Goal: Find specific page/section: Find specific page/section

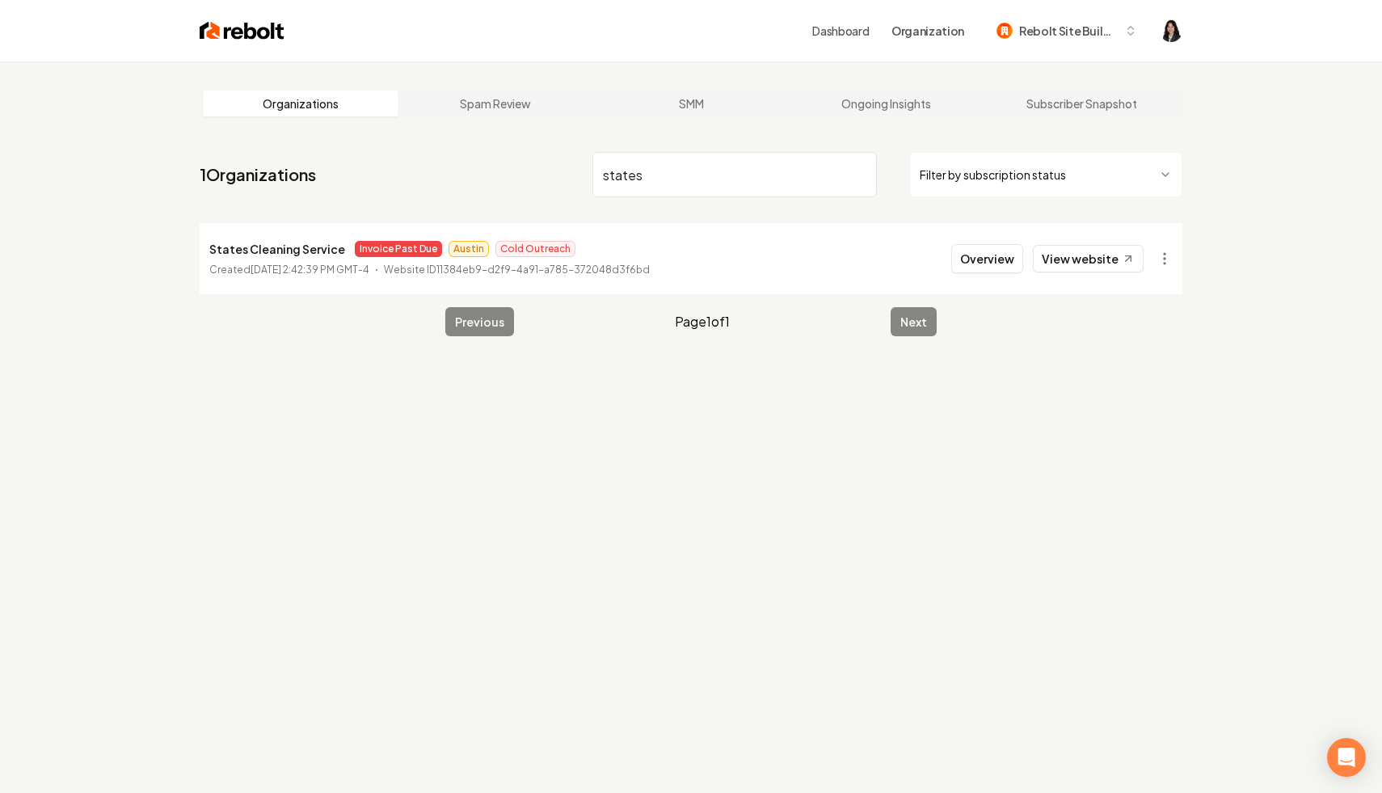
scroll to position [61, 0]
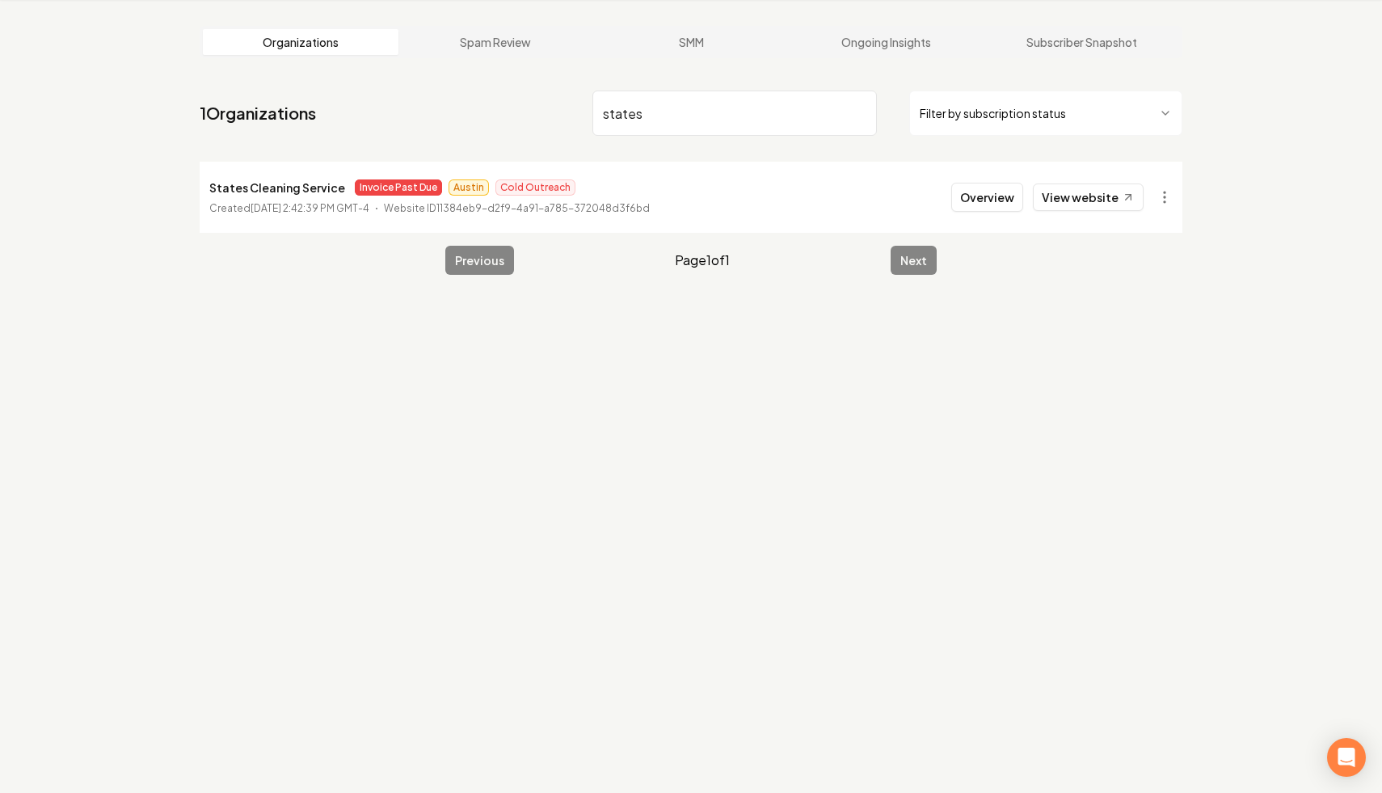
click at [857, 113] on input "states" at bounding box center [734, 113] width 284 height 45
type input "rooter relief"
click at [1168, 196] on html "Dashboard Organization Rebolt Site Builder Organizations Spam Review SMM Ongoin…" at bounding box center [691, 335] width 1382 height 793
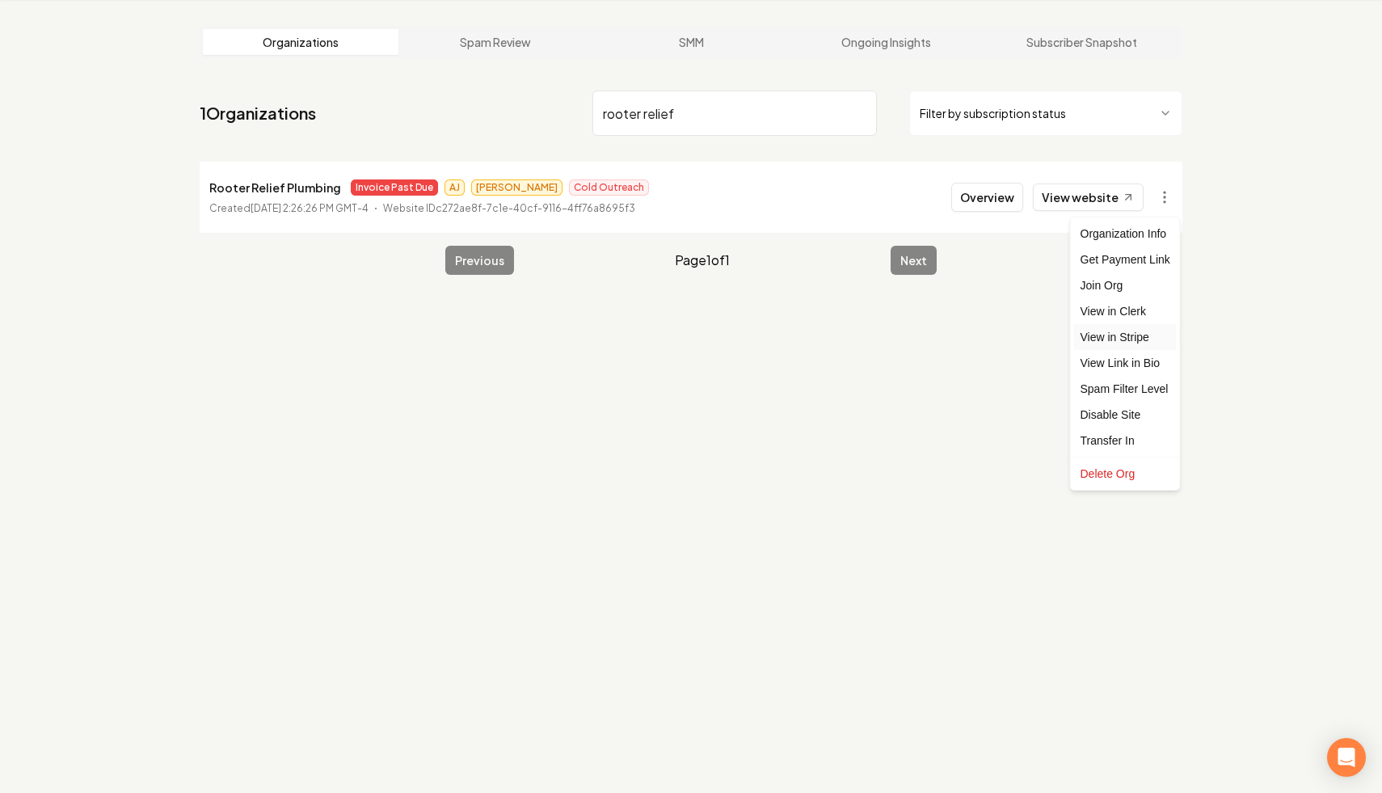
click at [1150, 347] on link "View in Stripe" at bounding box center [1125, 337] width 103 height 26
click at [1162, 185] on html "Dashboard Organization Rebolt Site Builder Organizations Spam Review SMM Ongoin…" at bounding box center [691, 335] width 1382 height 793
click at [1234, 368] on html "Dashboard Organization Rebolt Site Builder Organizations Spam Review SMM Ongoin…" at bounding box center [691, 335] width 1382 height 793
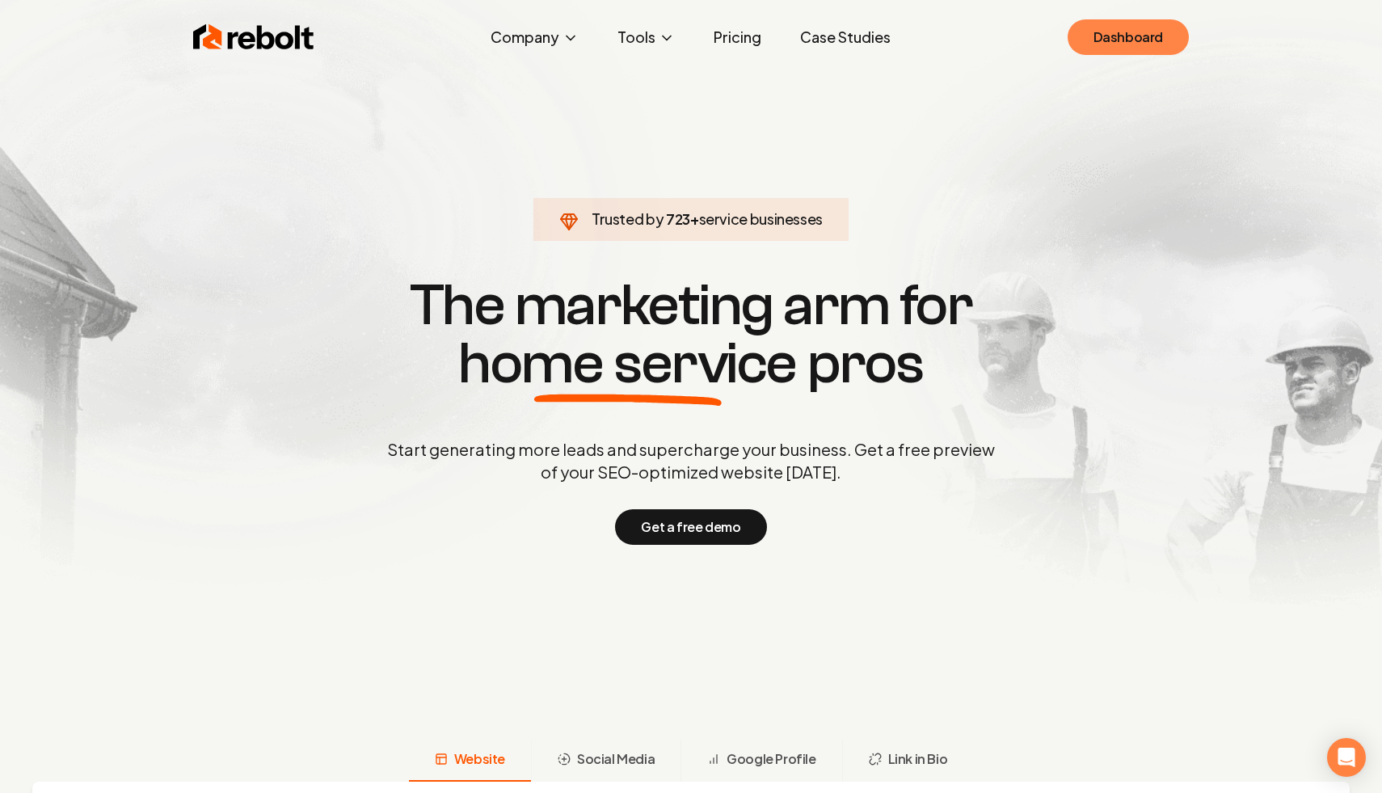
click at [1127, 31] on link "Dashboard" at bounding box center [1128, 37] width 121 height 36
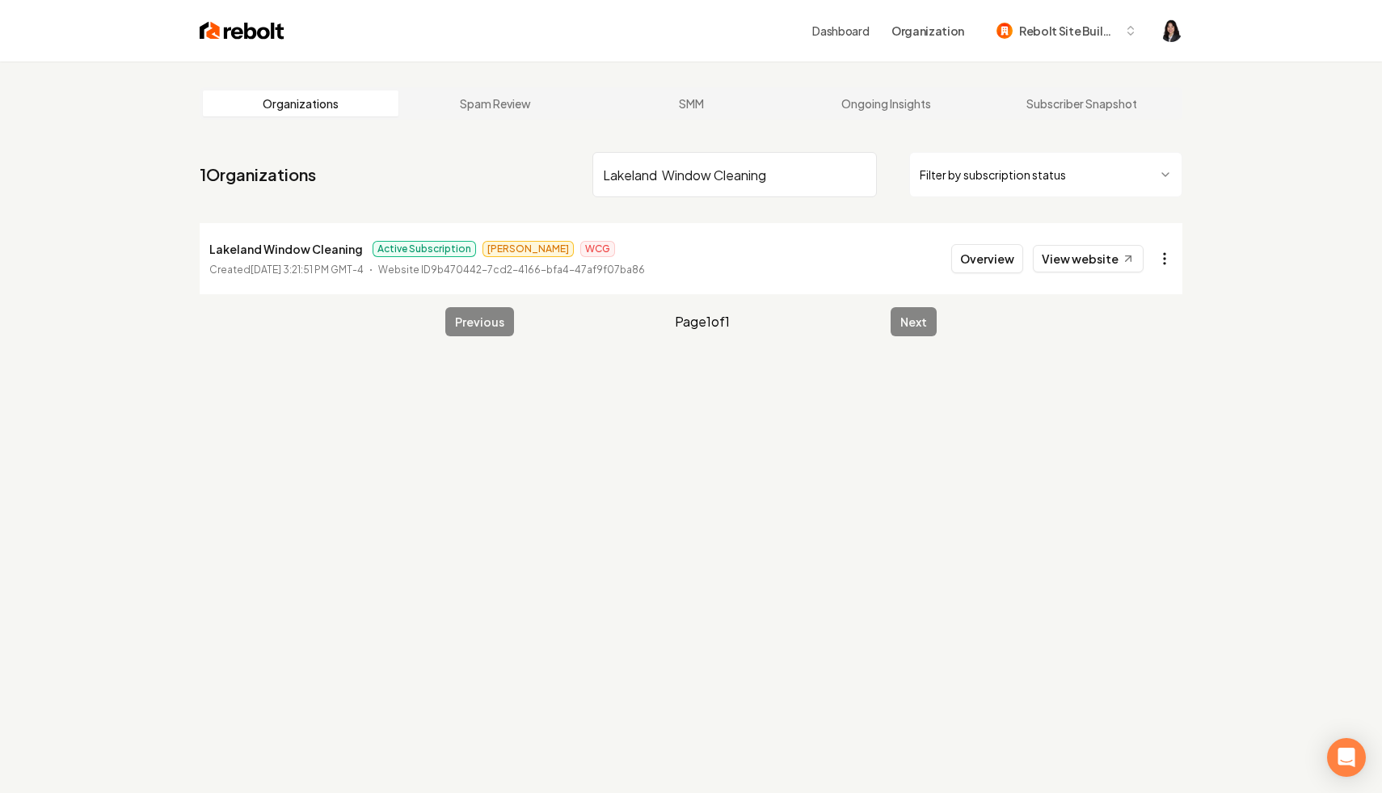
type input "Lakeland Window Cleaning"
click at [1150, 259] on html "Dashboard Organization Rebolt Site Builder Organizations Spam Review SMM Ongoin…" at bounding box center [691, 396] width 1382 height 793
click at [1137, 396] on link "View in Stripe" at bounding box center [1125, 398] width 103 height 26
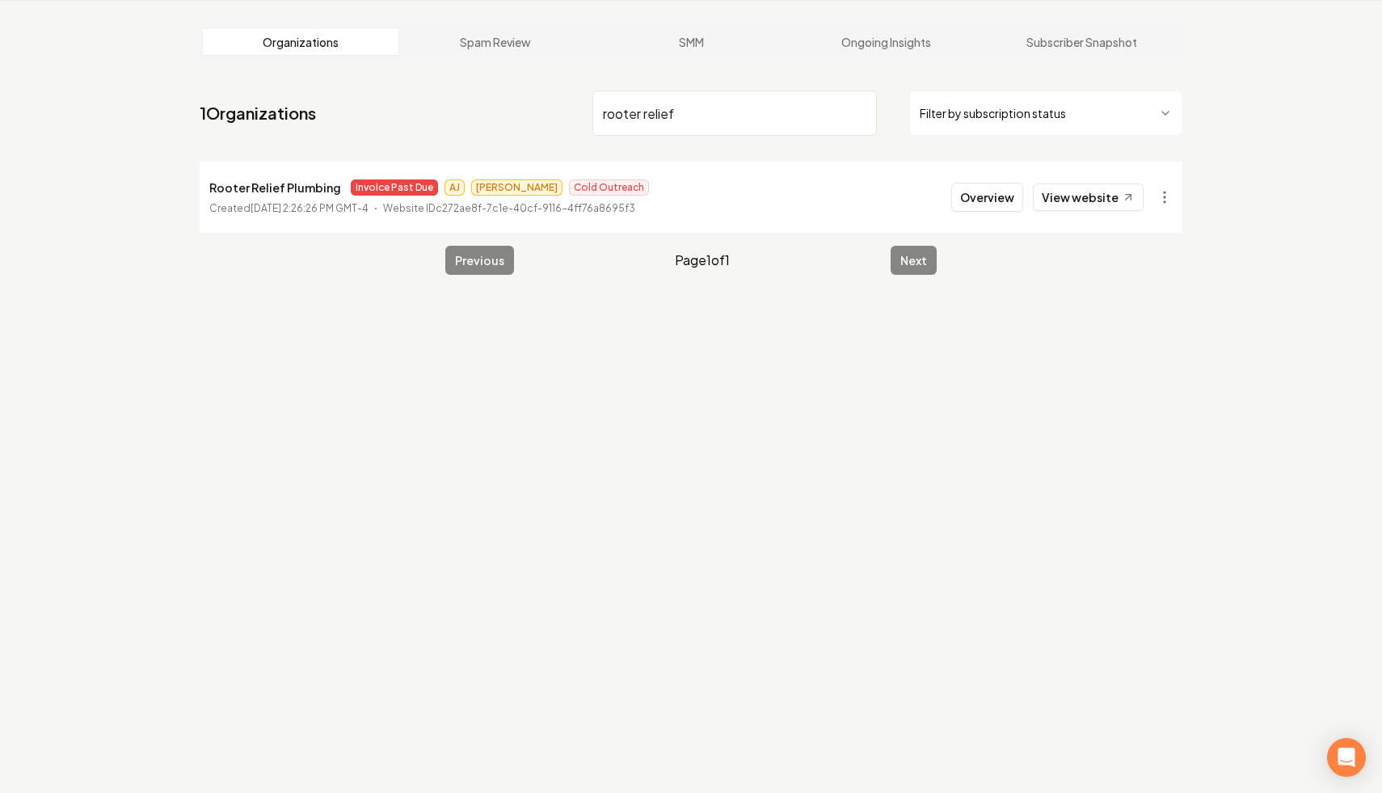
click at [861, 115] on input "rooter relief" at bounding box center [734, 113] width 284 height 45
click at [971, 122] on html "Dashboard Organization Rebolt Site Builder Organizations Spam Review SMM Ongoin…" at bounding box center [691, 335] width 1382 height 793
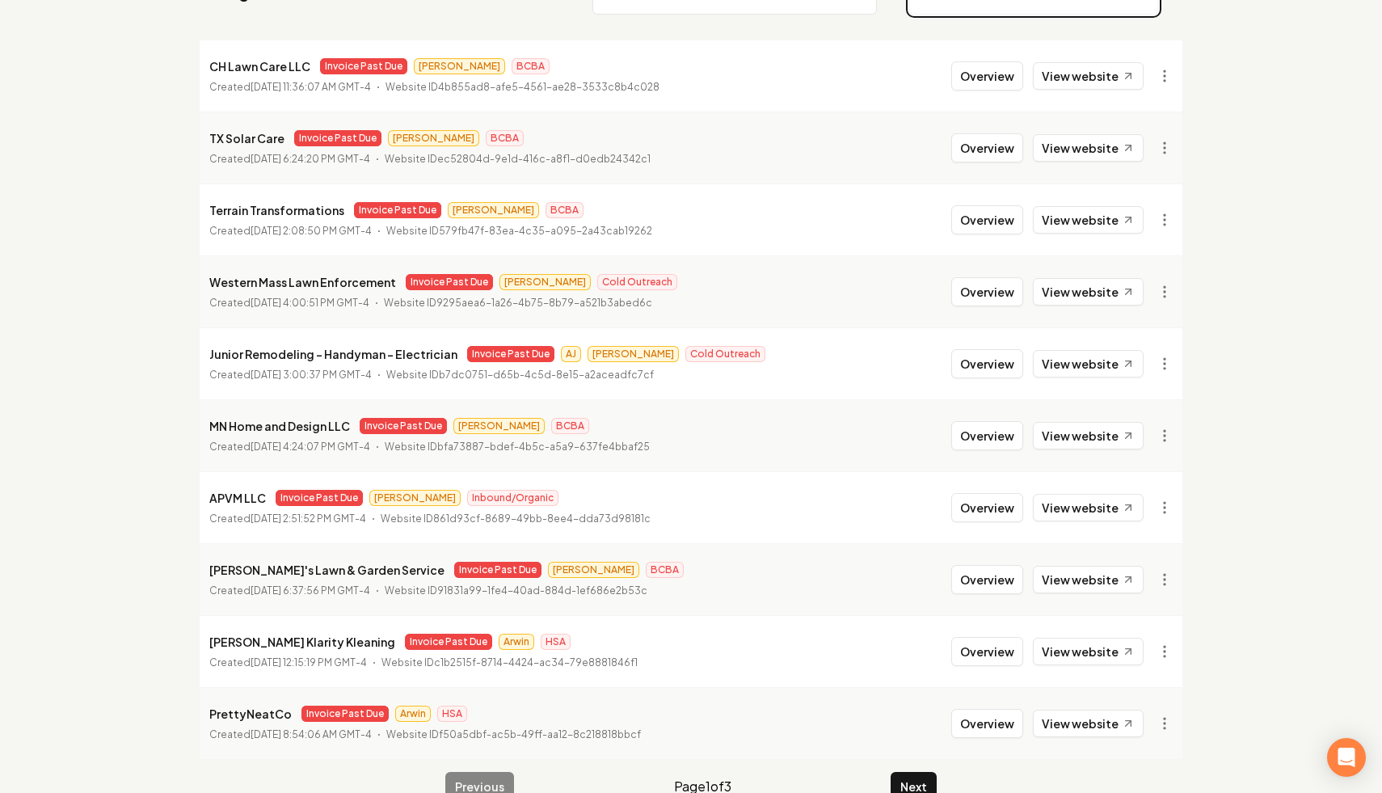
scroll to position [217, 0]
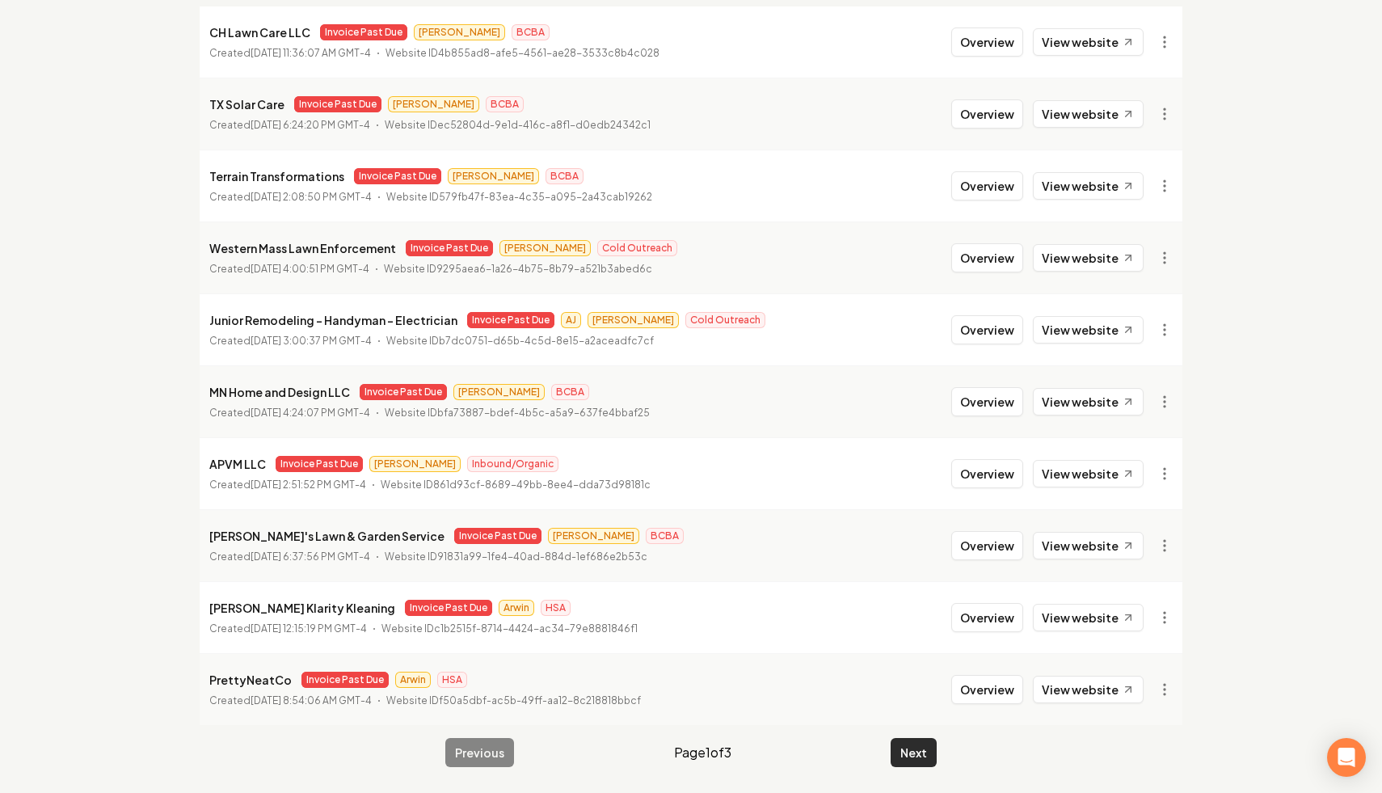
click at [900, 756] on button "Next" at bounding box center [914, 752] width 46 height 29
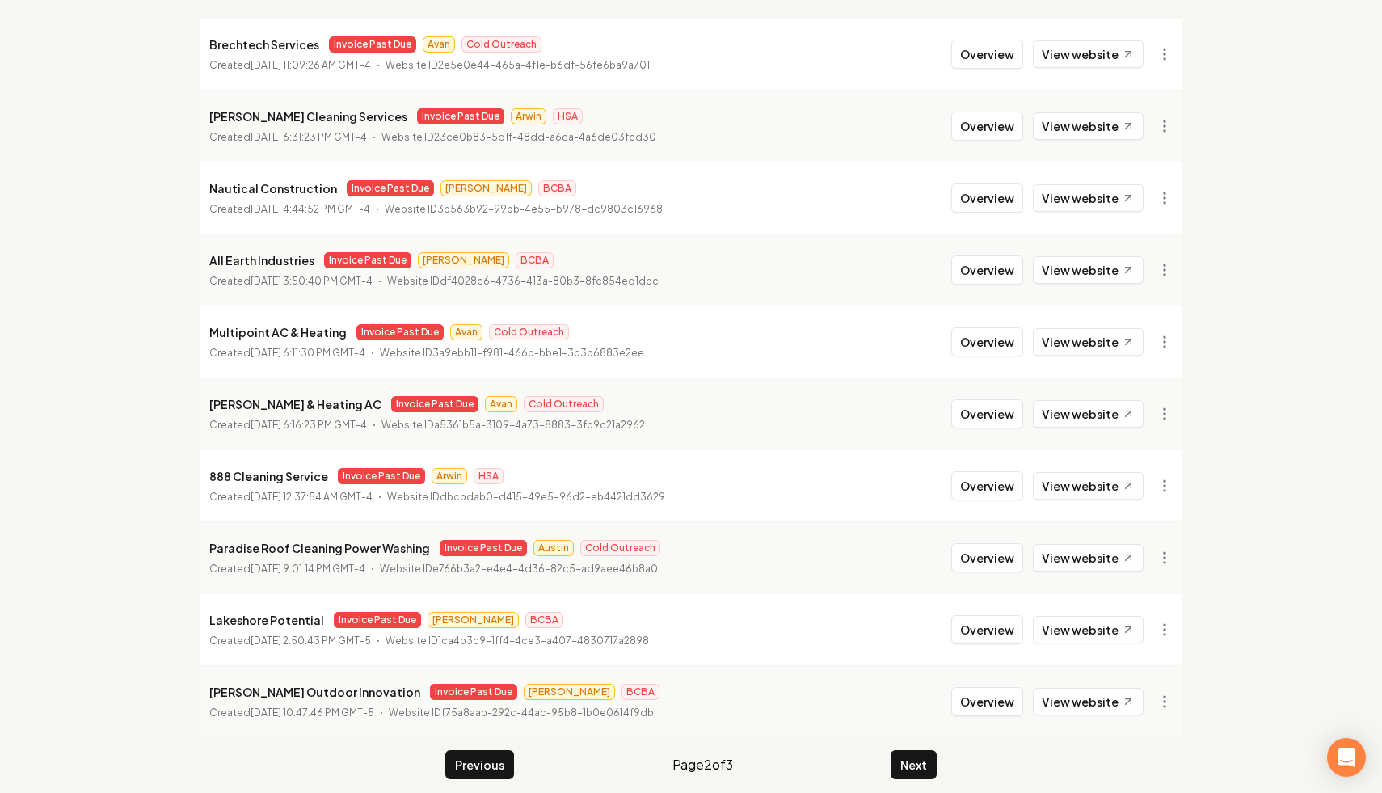
scroll to position [212, 0]
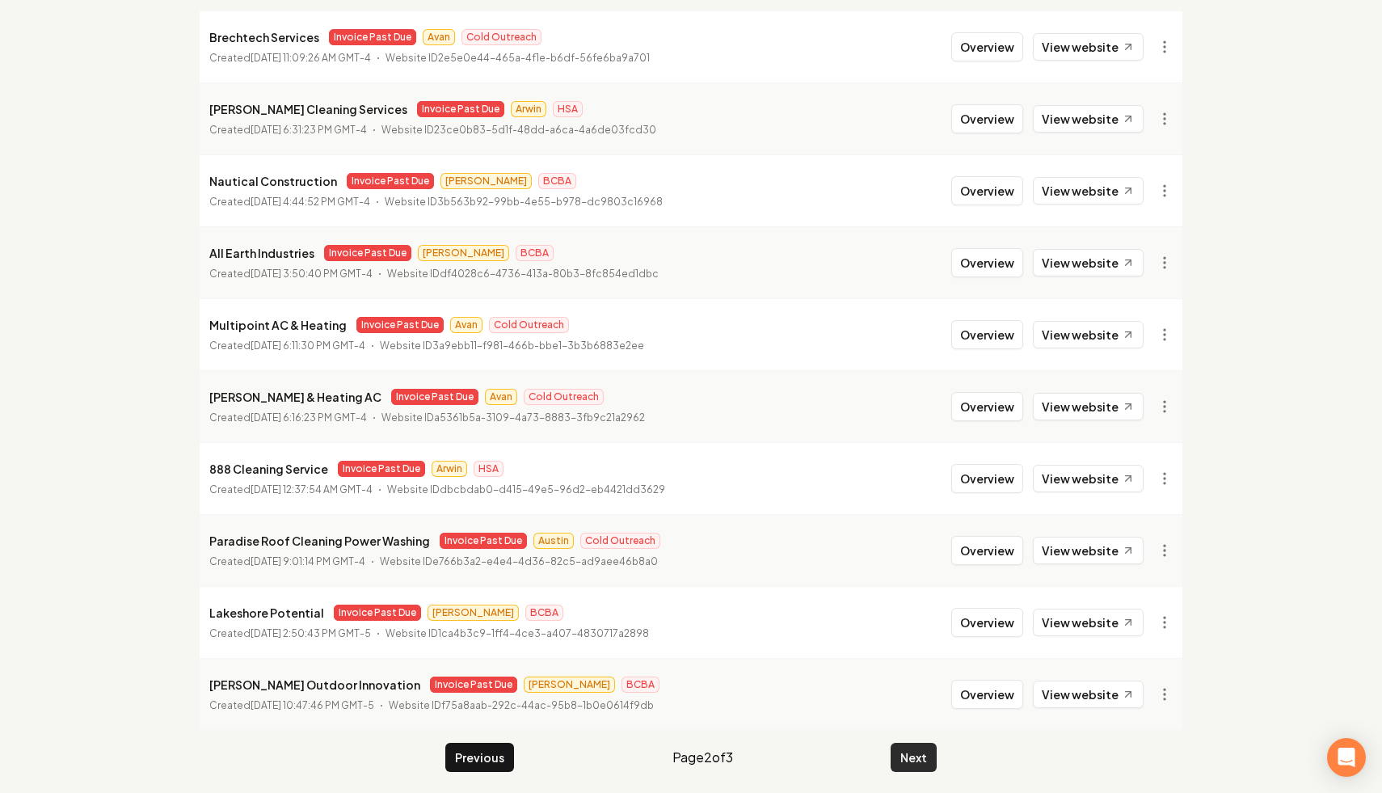
click at [910, 763] on button "Next" at bounding box center [914, 757] width 46 height 29
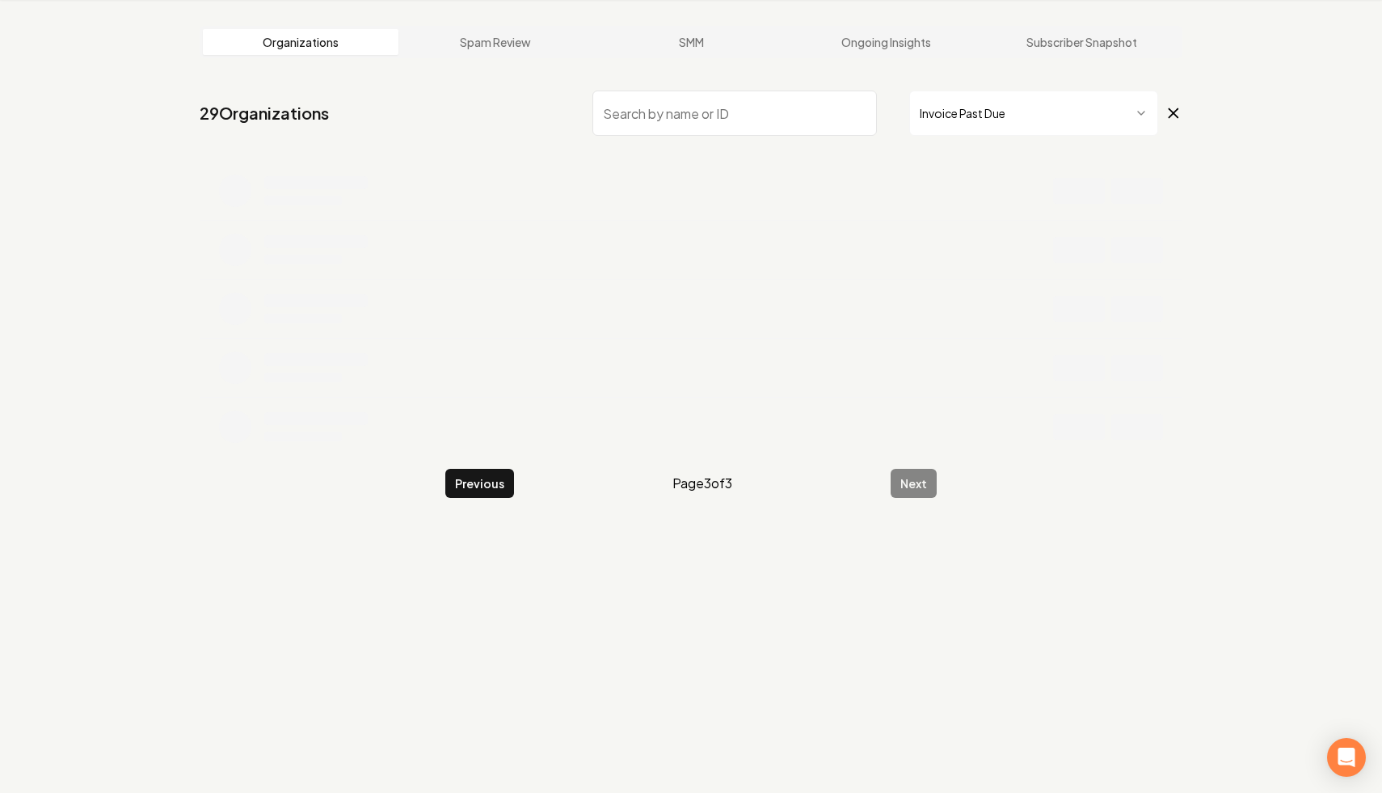
scroll to position [145, 0]
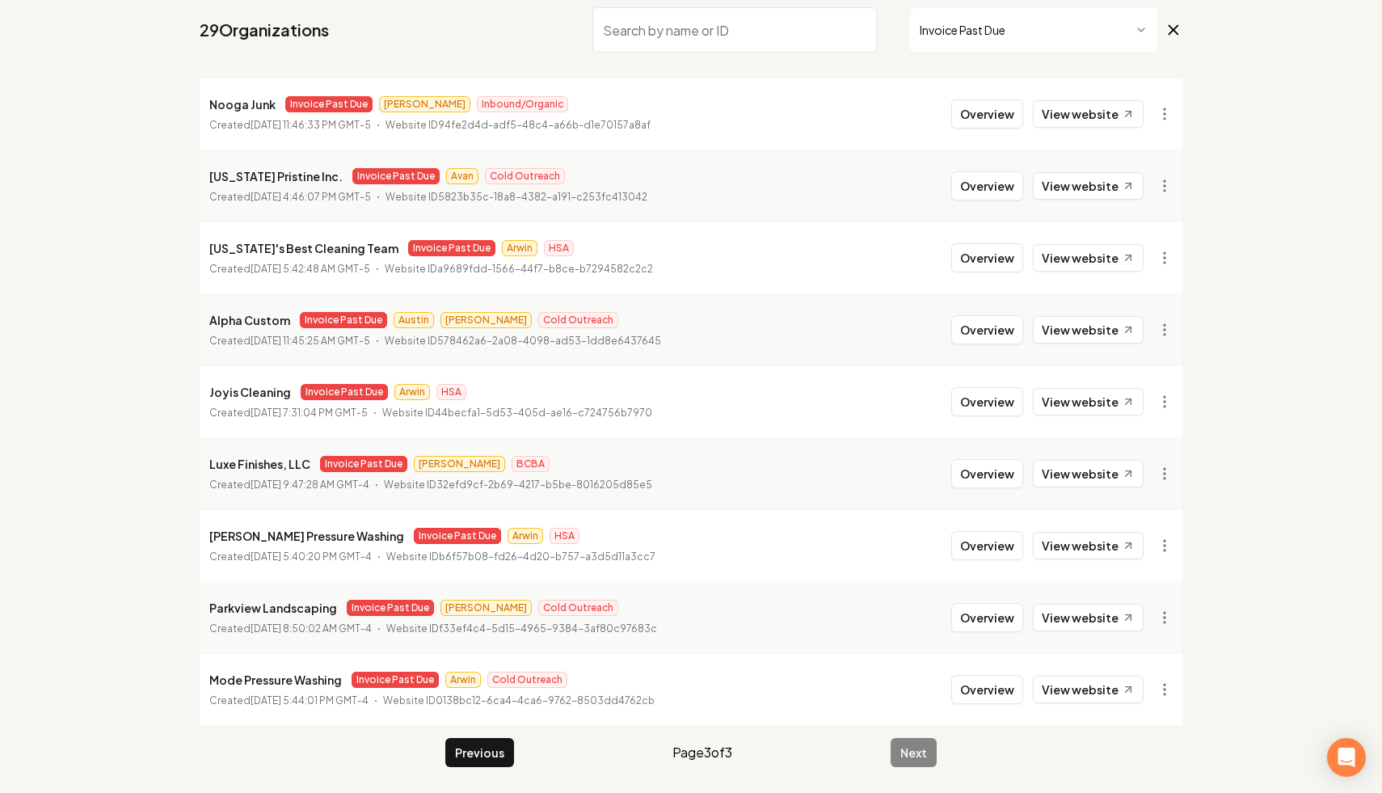
click at [786, 32] on input "search" at bounding box center [734, 29] width 284 height 45
type input "garage"
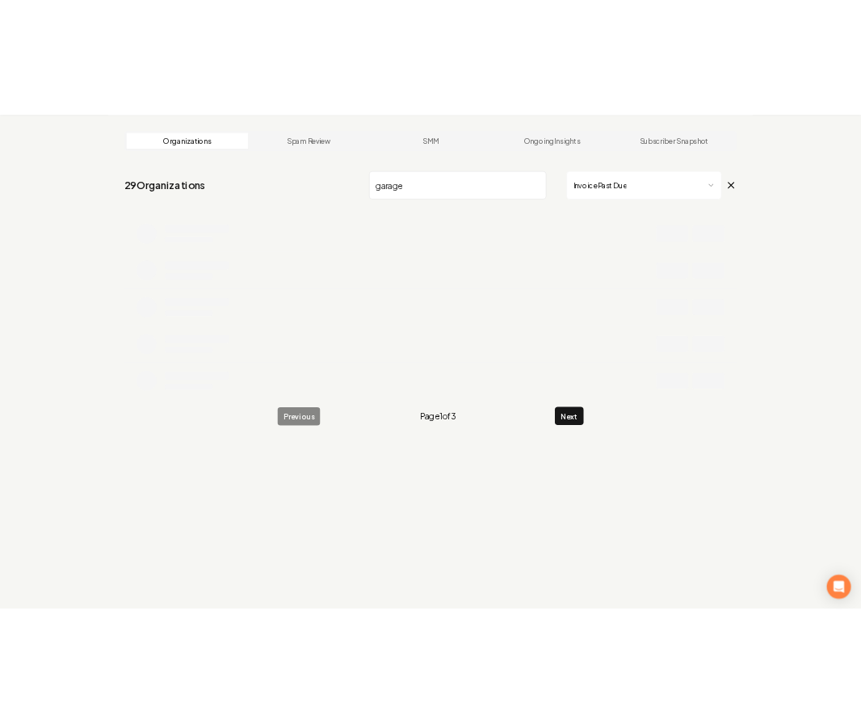
scroll to position [61, 0]
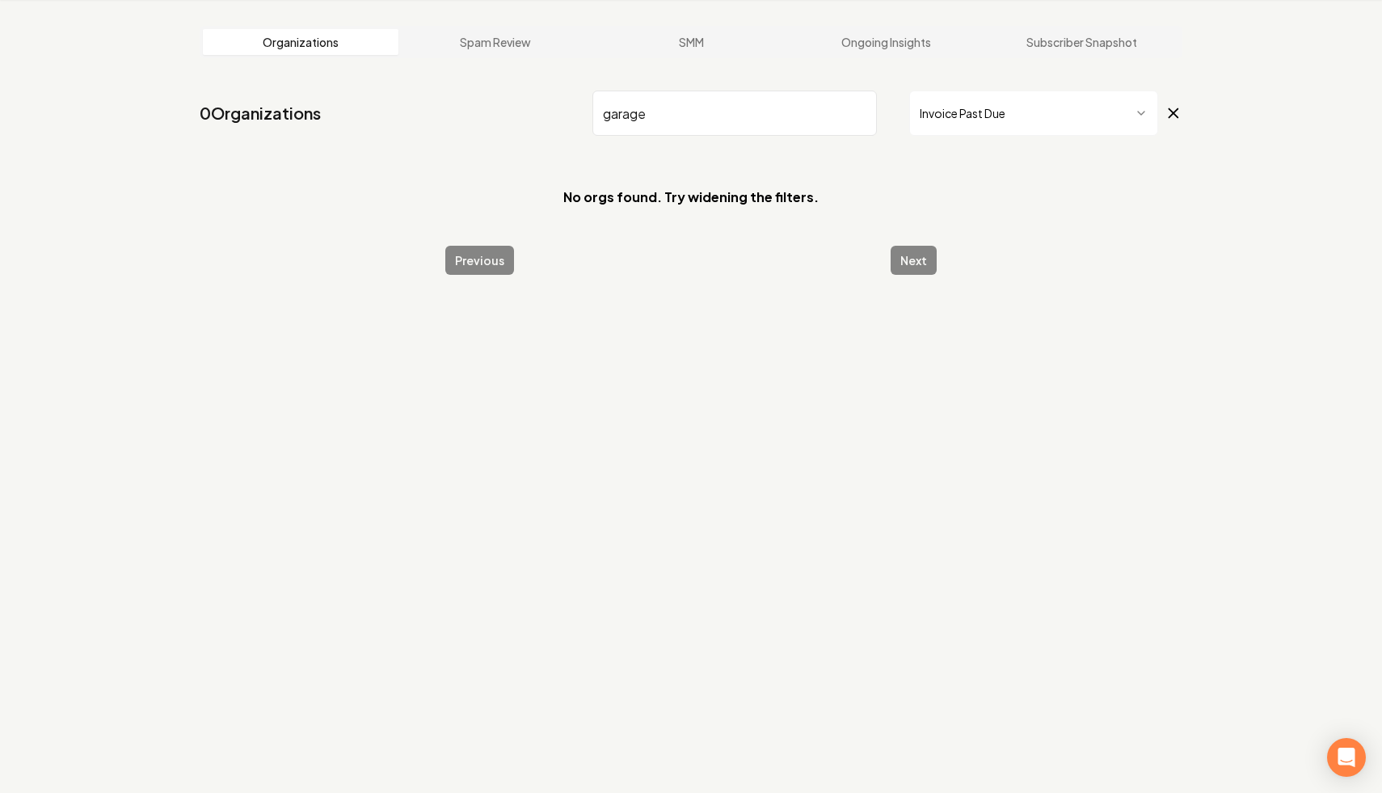
click at [863, 112] on input "garage" at bounding box center [734, 113] width 284 height 45
type input "csra"
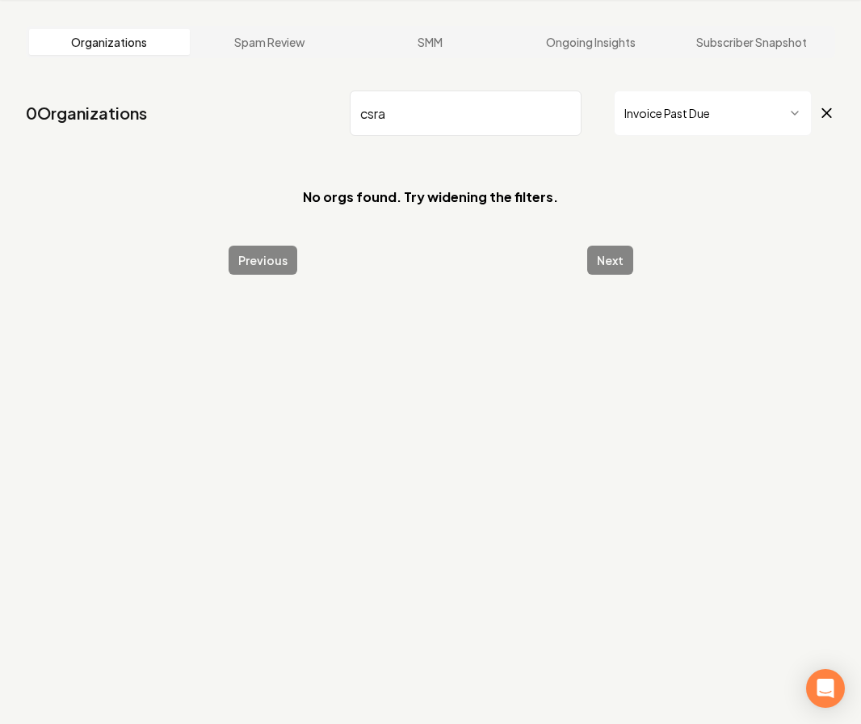
click at [566, 112] on input "csra" at bounding box center [466, 113] width 233 height 45
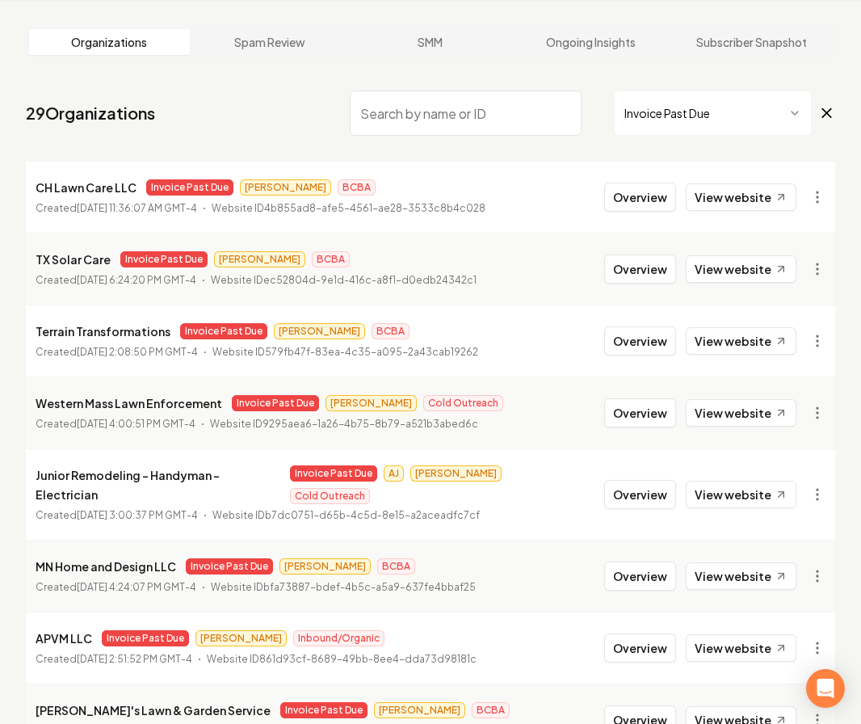
scroll to position [145, 0]
